Goal: Transaction & Acquisition: Purchase product/service

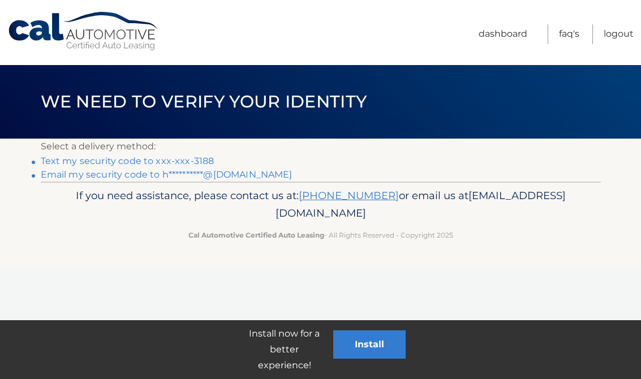
click at [369, 338] on button "Install" at bounding box center [369, 344] width 72 height 28
click at [375, 346] on button "Install" at bounding box center [369, 344] width 72 height 28
click at [70, 160] on link "Text my security code to xxx-xxx-3188" at bounding box center [128, 161] width 174 height 11
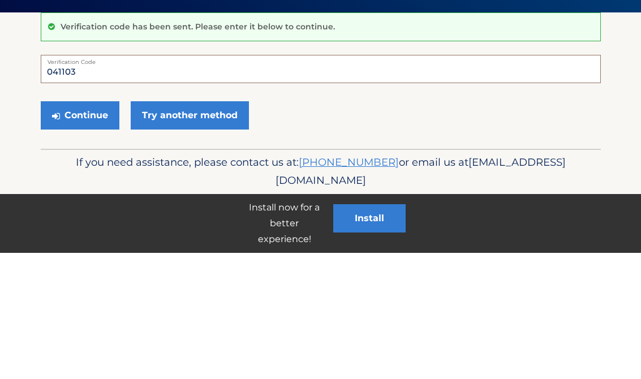
type input "041103"
click at [74, 227] on button "Continue" at bounding box center [80, 241] width 79 height 28
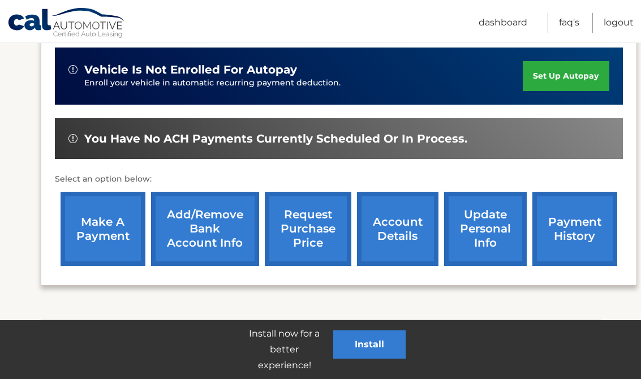
scroll to position [369, 0]
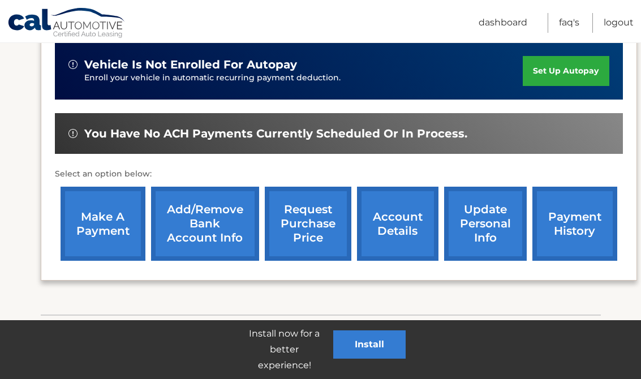
click at [103, 215] on link "make a payment" at bounding box center [103, 224] width 85 height 74
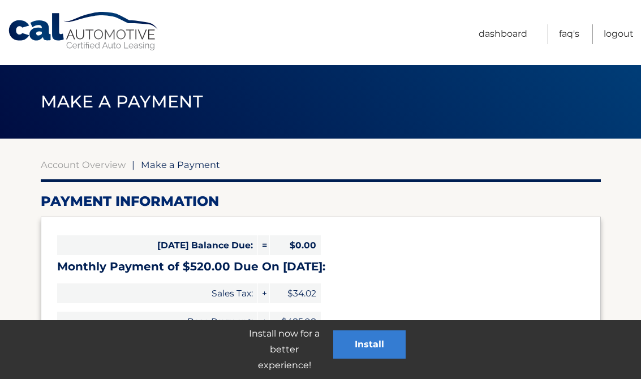
select select "MjA4ZGI3MDMtOTU0ZS00MzQ4LWFjNTYtMTM0ZTBjMGJjNDAw"
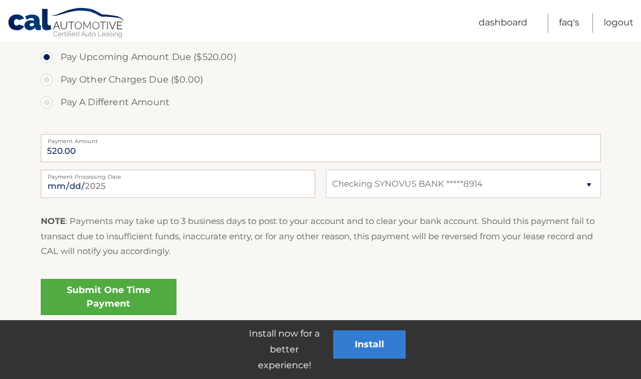
scroll to position [409, 0]
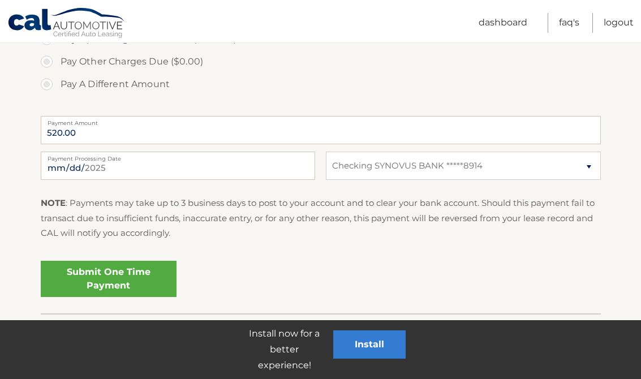
click at [114, 275] on link "Submit One Time Payment" at bounding box center [109, 279] width 136 height 36
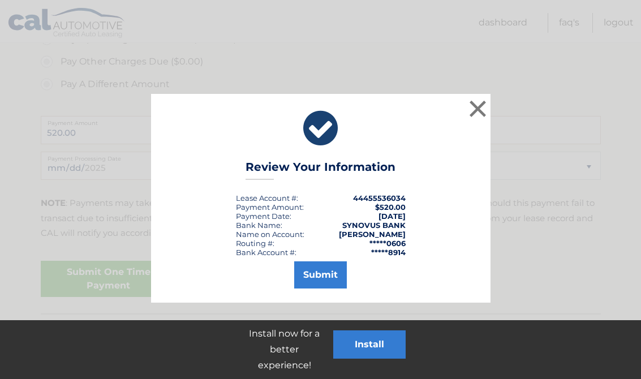
click at [325, 275] on button "Submit" at bounding box center [320, 274] width 53 height 27
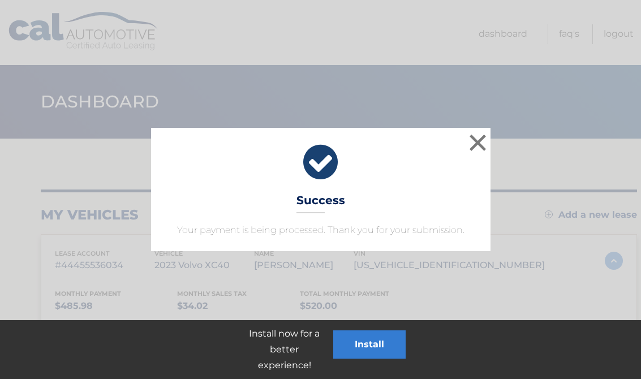
click at [476, 139] on button "×" at bounding box center [478, 142] width 23 height 23
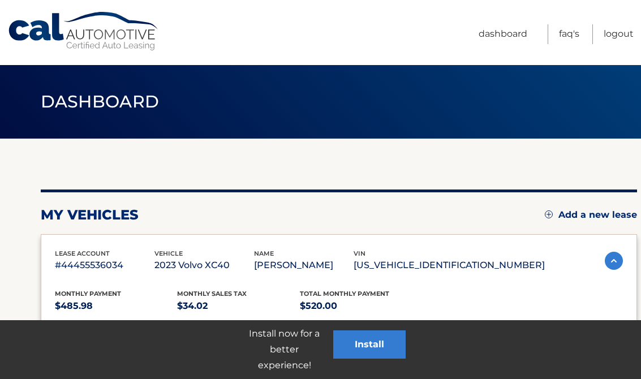
click at [633, 31] on link "Logout" at bounding box center [619, 34] width 30 height 20
